Goal: Transaction & Acquisition: Purchase product/service

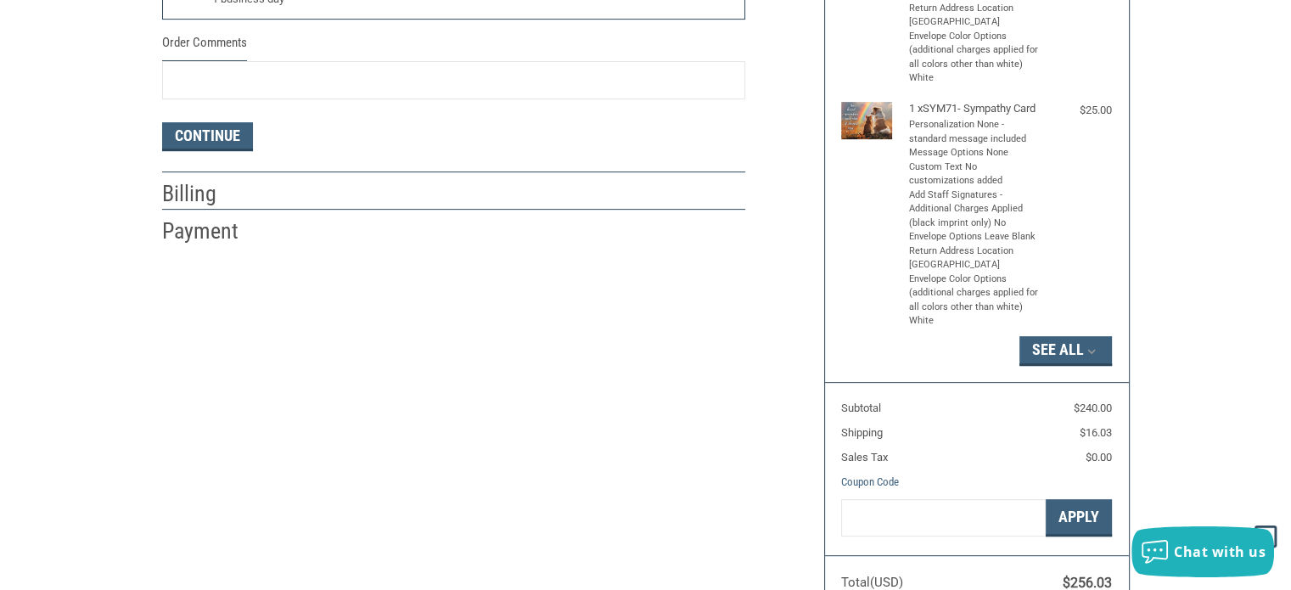
scroll to position [424, 0]
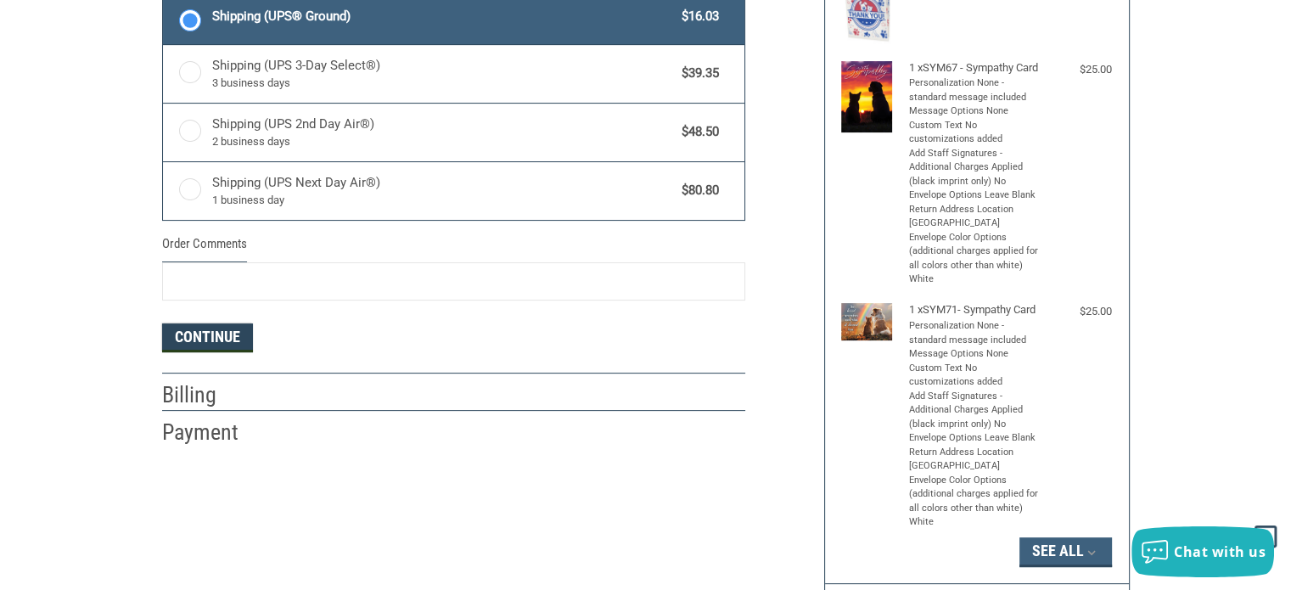
click at [208, 336] on button "Continue" at bounding box center [207, 337] width 91 height 29
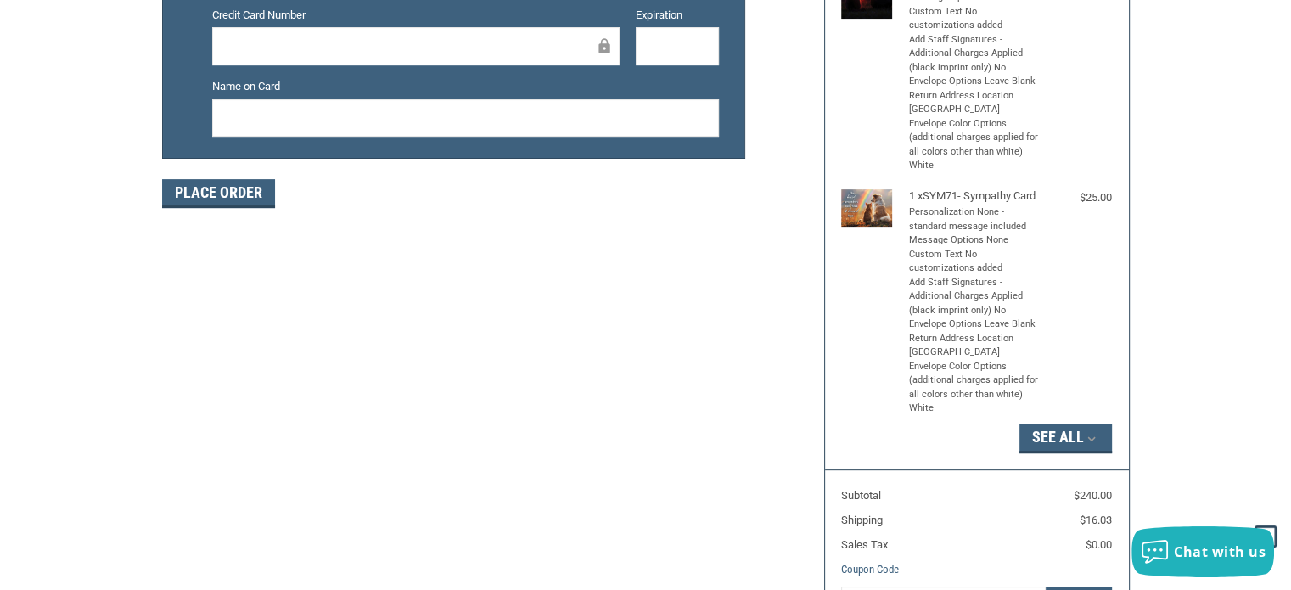
scroll to position [509, 0]
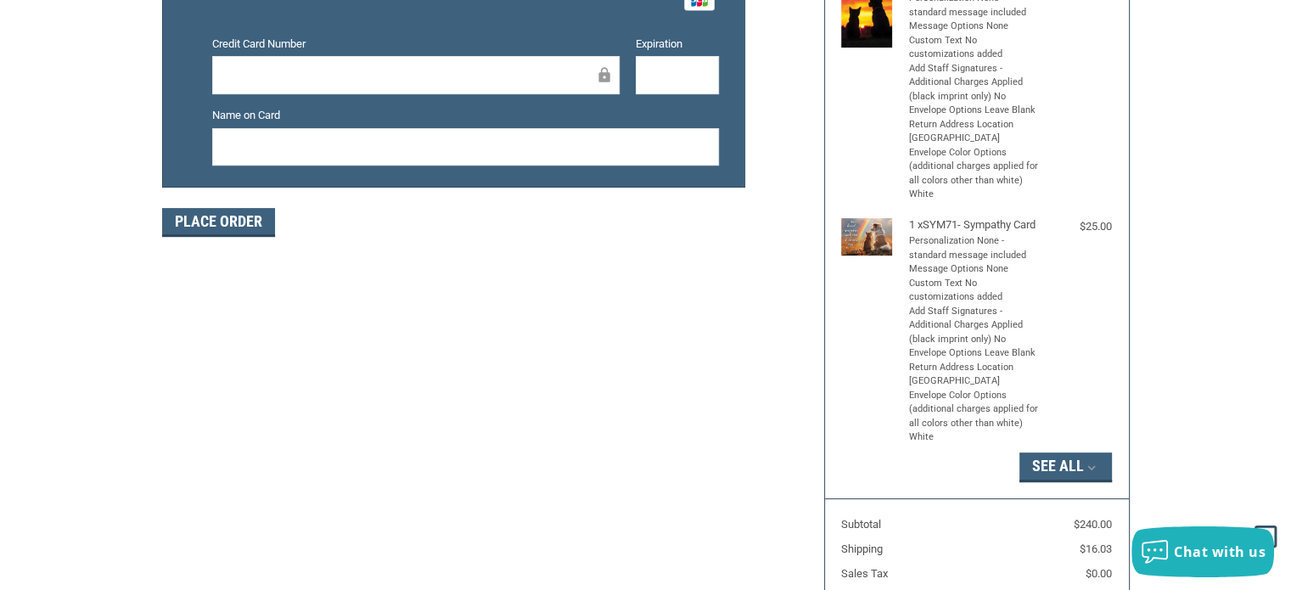
click at [863, 252] on img at bounding box center [866, 236] width 51 height 36
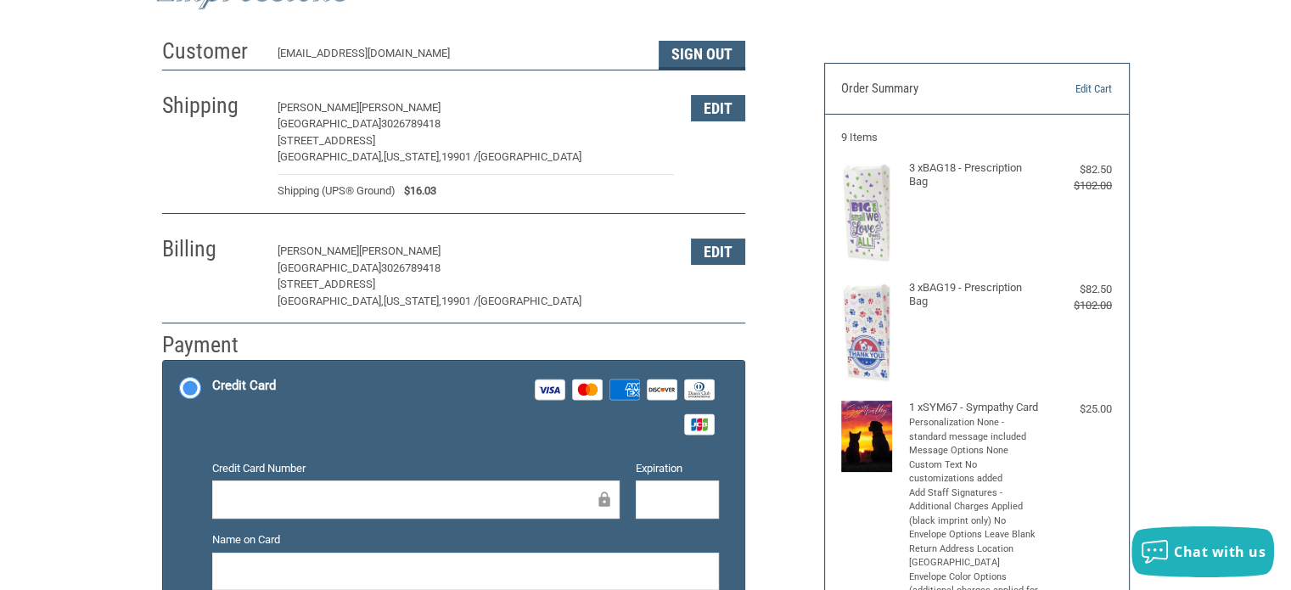
scroll to position [0, 0]
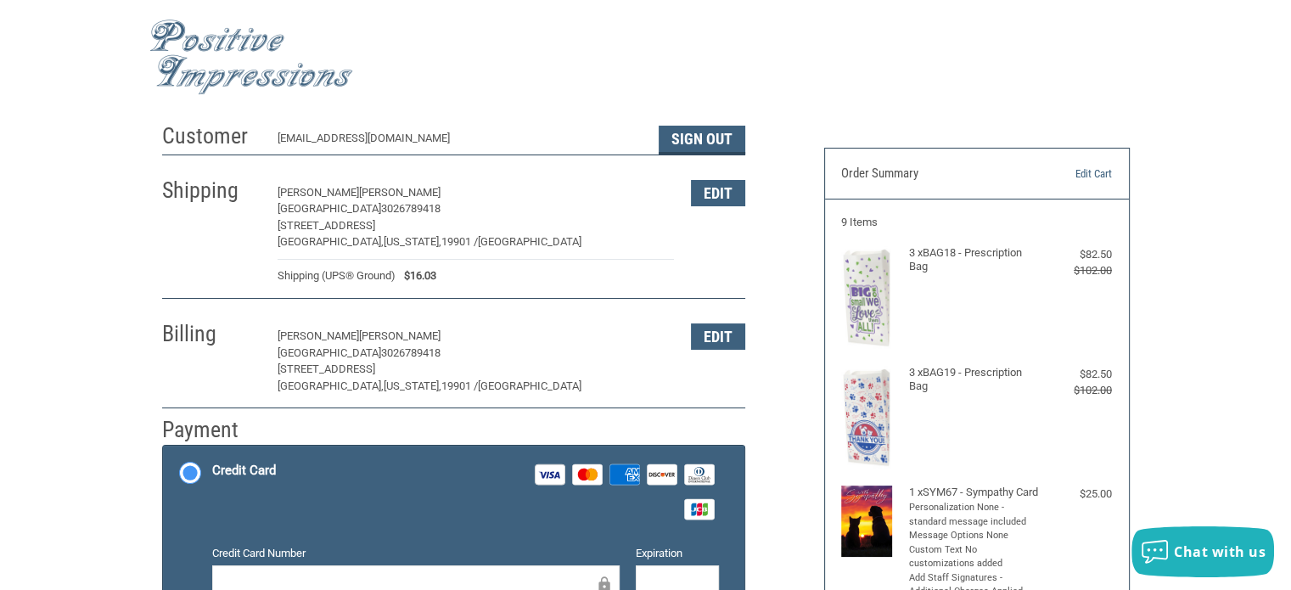
click at [198, 38] on img at bounding box center [251, 58] width 204 height 76
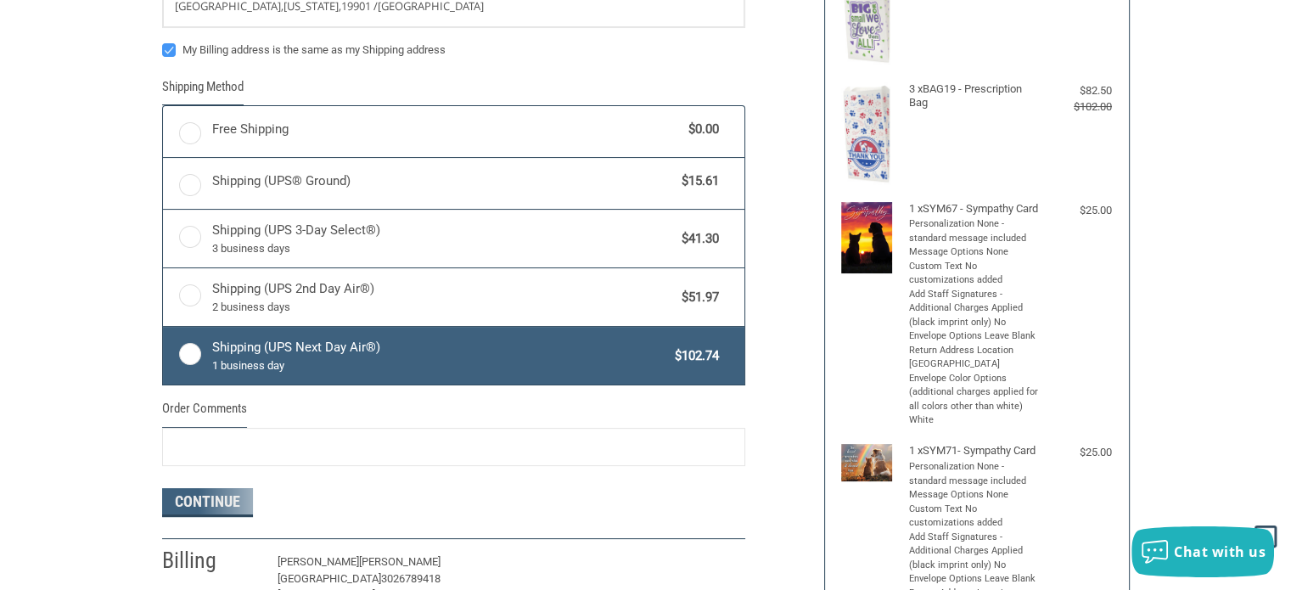
scroll to position [170, 0]
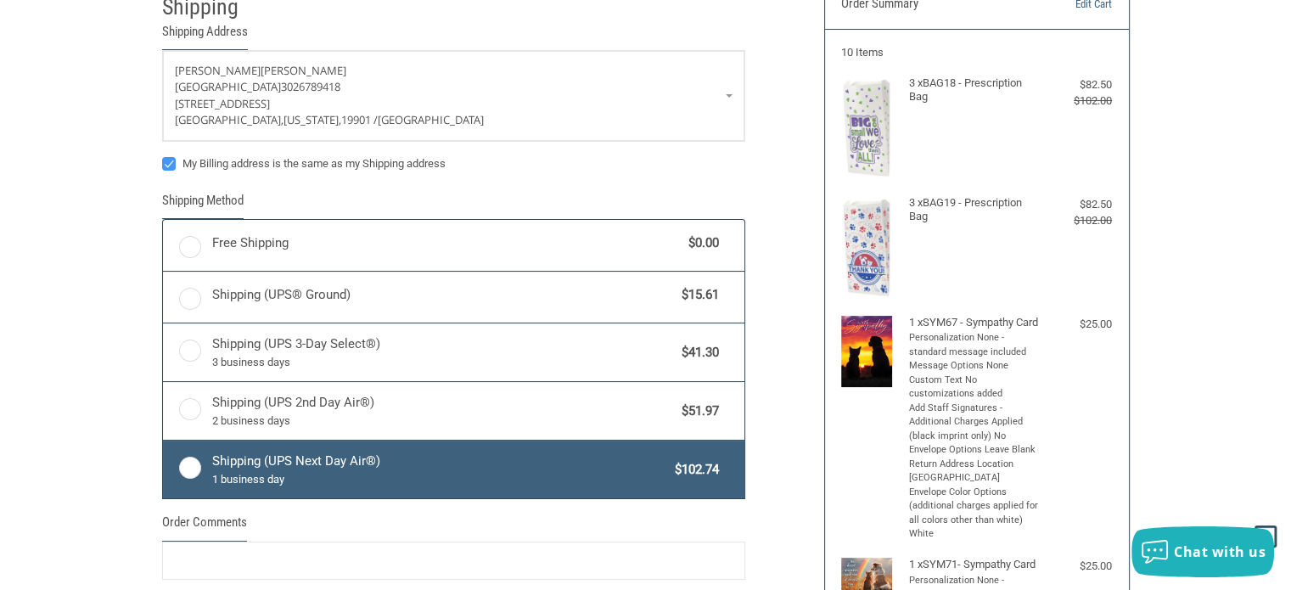
radio input "true"
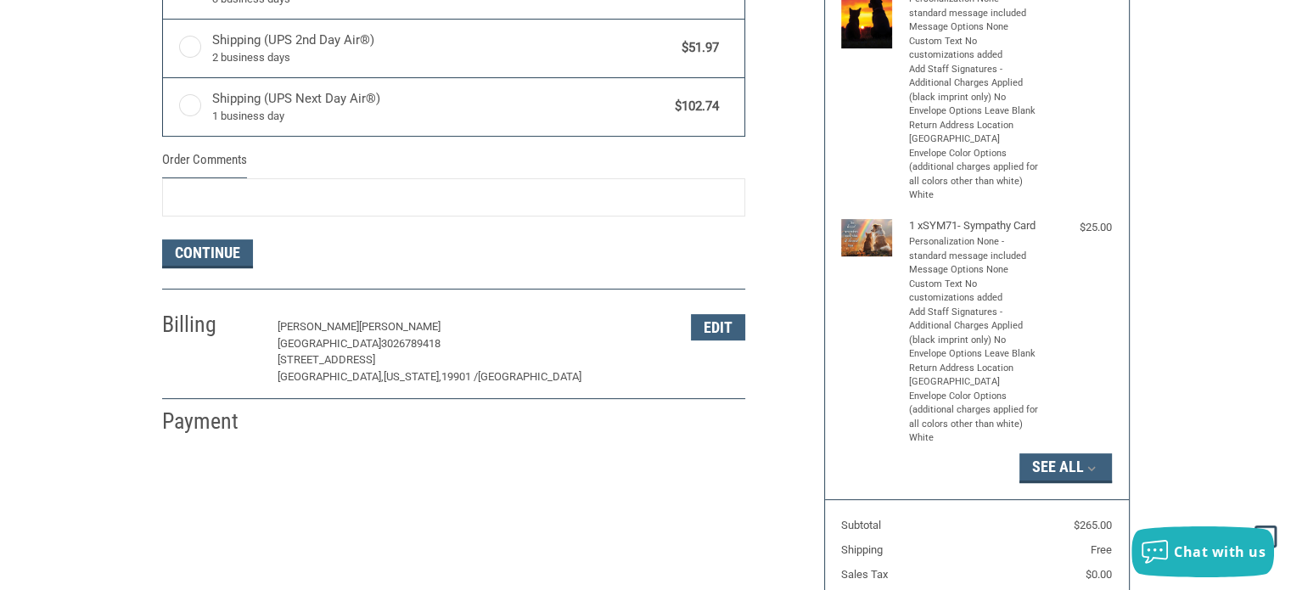
scroll to position [509, 0]
click at [204, 249] on button "Continue" at bounding box center [207, 253] width 91 height 29
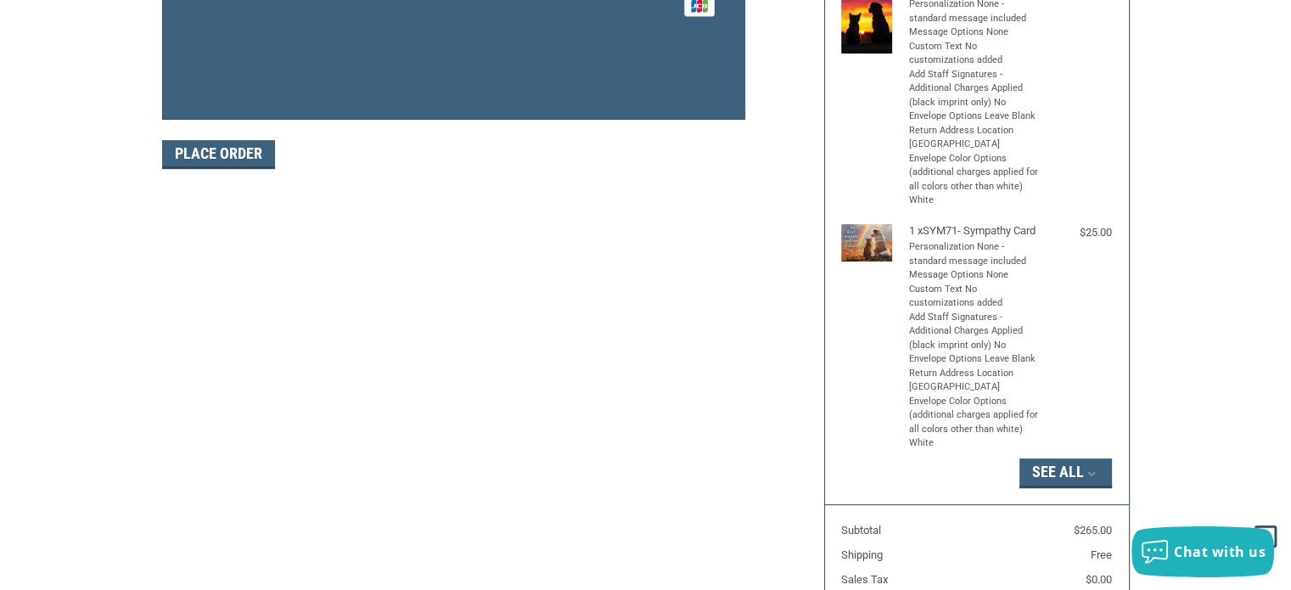
scroll to position [168, 0]
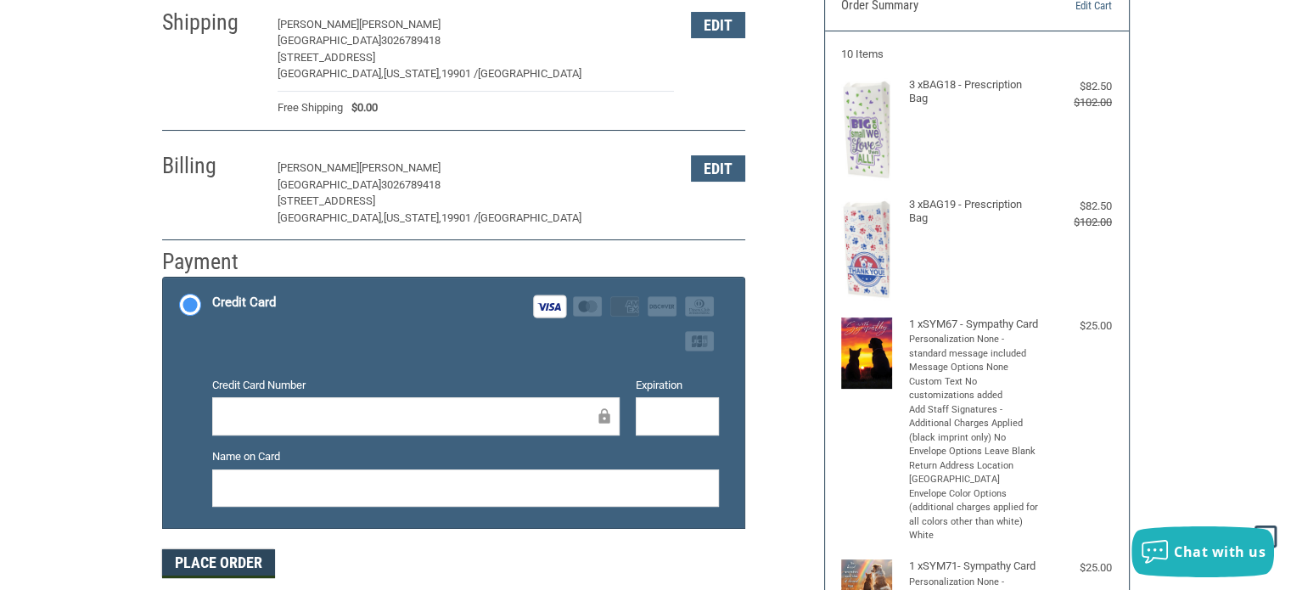
click at [222, 559] on button "Place Order" at bounding box center [218, 563] width 113 height 29
